Goal: Information Seeking & Learning: Learn about a topic

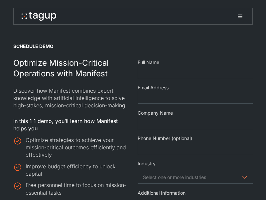
select select "Email Form"
